Goal: Information Seeking & Learning: Learn about a topic

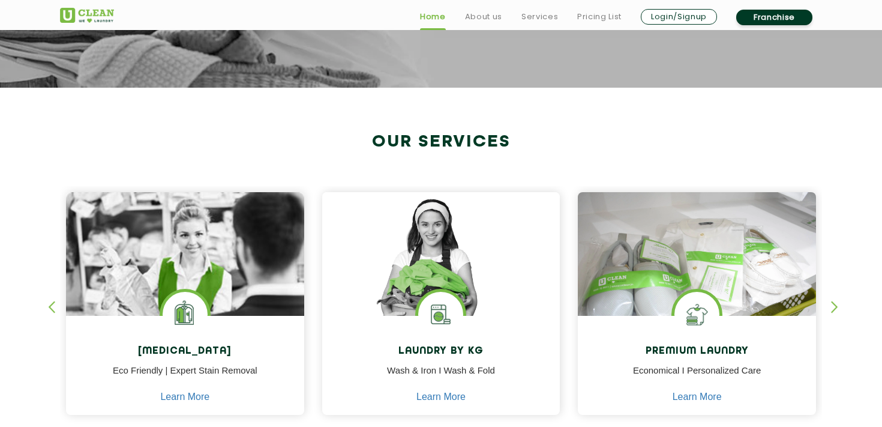
scroll to position [382, 0]
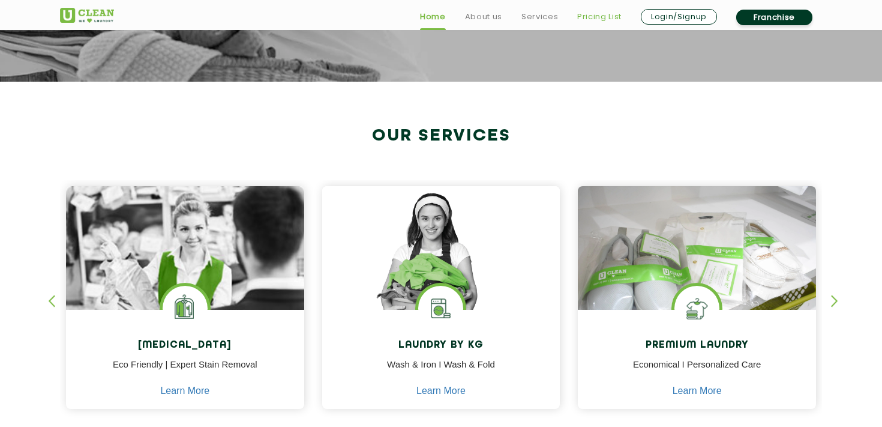
click at [589, 13] on link "Pricing List" at bounding box center [600, 17] width 44 height 14
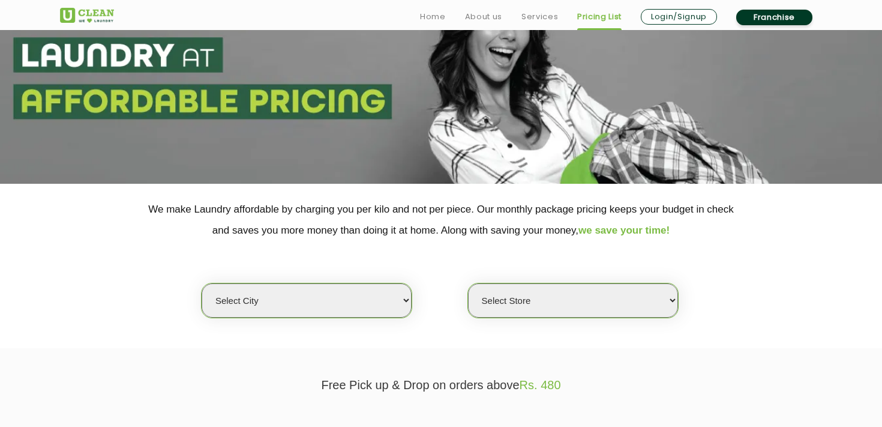
scroll to position [95, 0]
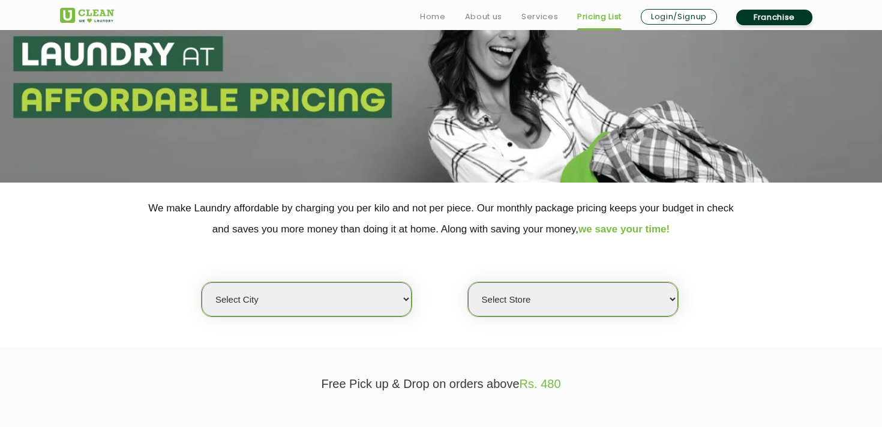
click at [336, 300] on select "Select city [GEOGRAPHIC_DATA] [GEOGRAPHIC_DATA] [GEOGRAPHIC_DATA] [GEOGRAPHIC_D…" at bounding box center [307, 299] width 210 height 34
select select "12"
click at [202, 282] on select "Select city [GEOGRAPHIC_DATA] [GEOGRAPHIC_DATA] [GEOGRAPHIC_DATA] [GEOGRAPHIC_D…" at bounding box center [307, 299] width 210 height 34
click at [478, 306] on select "Select Store" at bounding box center [573, 299] width 210 height 34
select select "25"
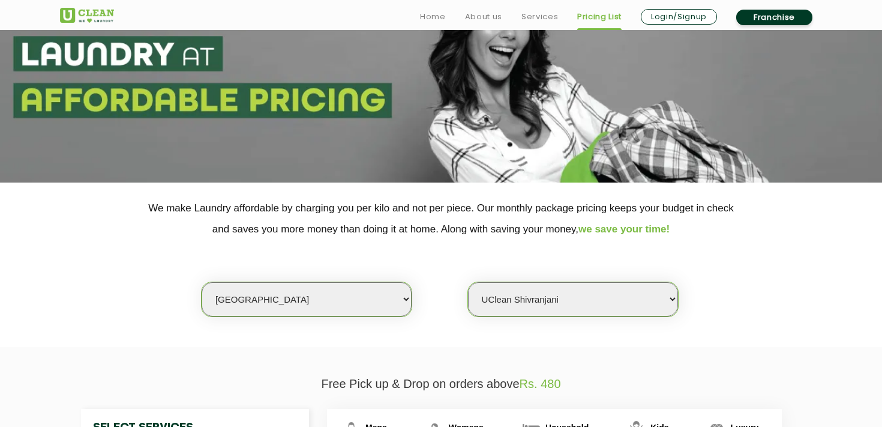
click at [468, 282] on select "Select Store UClean Shivranjani" at bounding box center [573, 299] width 210 height 34
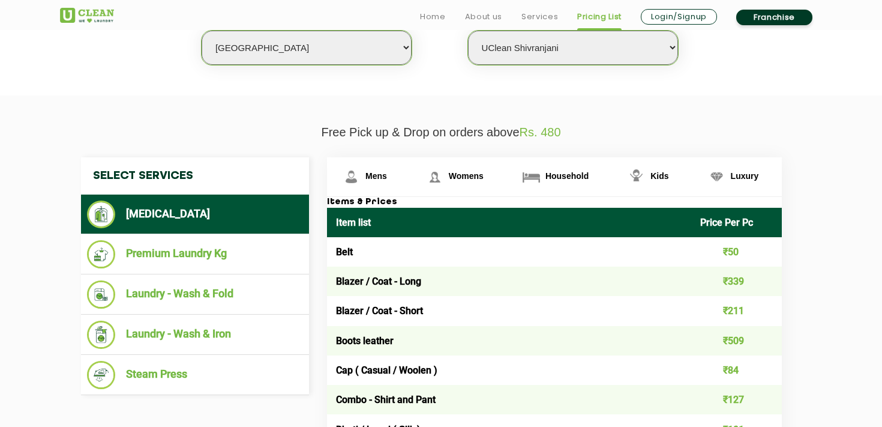
scroll to position [352, 0]
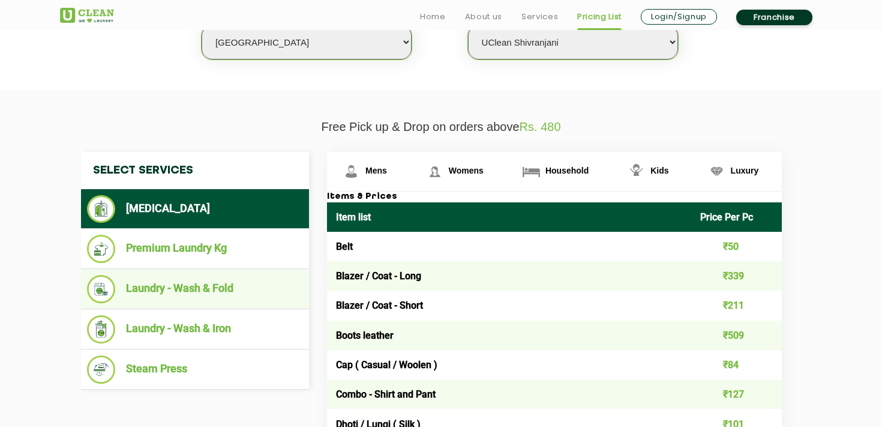
click at [205, 296] on li "Laundry - Wash & Fold" at bounding box center [195, 289] width 216 height 28
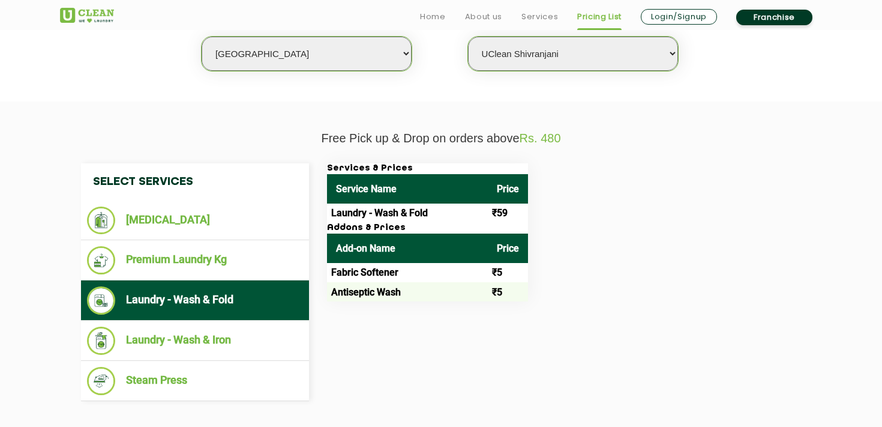
scroll to position [346, 0]
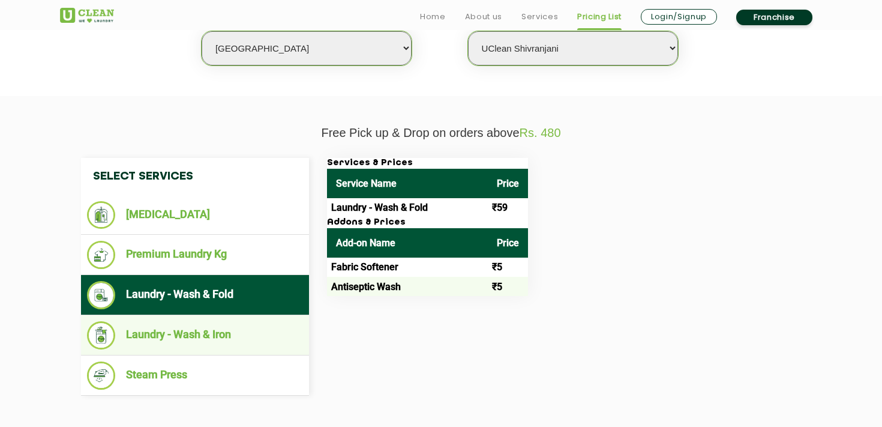
click at [282, 332] on li "Laundry - Wash & Iron" at bounding box center [195, 335] width 216 height 28
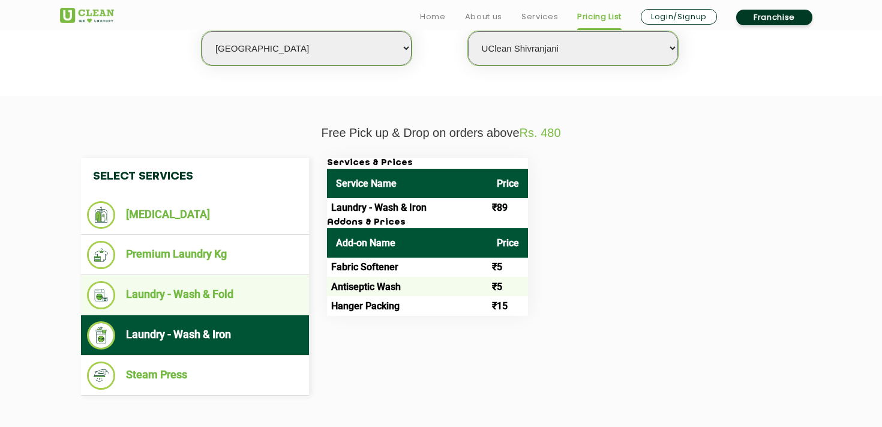
click at [269, 298] on li "Laundry - Wash & Fold" at bounding box center [195, 295] width 216 height 28
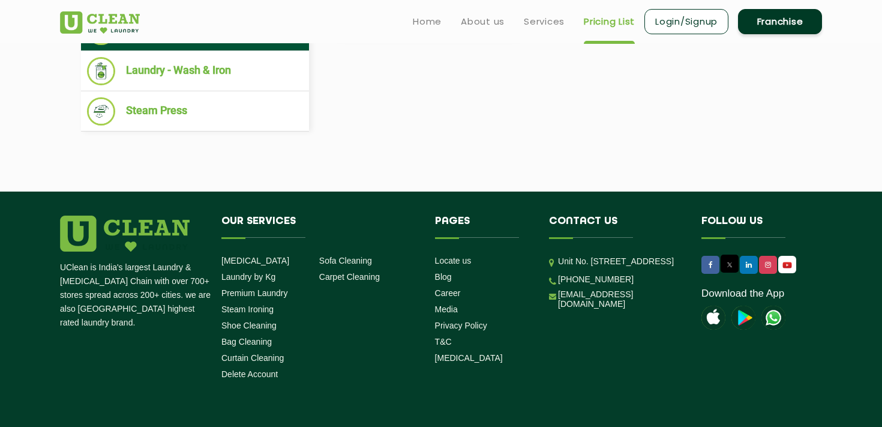
scroll to position [138, 0]
